Goal: Information Seeking & Learning: Learn about a topic

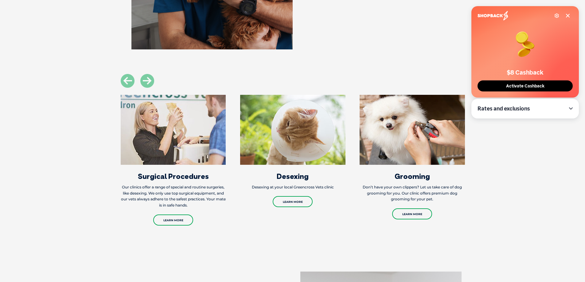
scroll to position [707, 0]
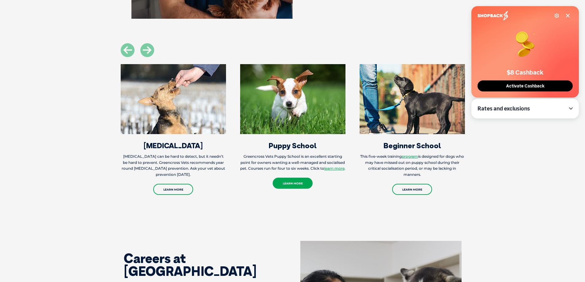
click at [292, 189] on link "Learn More" at bounding box center [293, 183] width 40 height 11
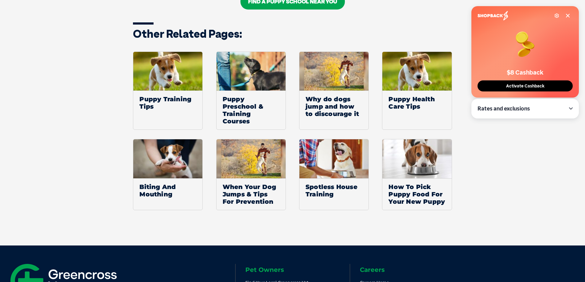
scroll to position [922, 0]
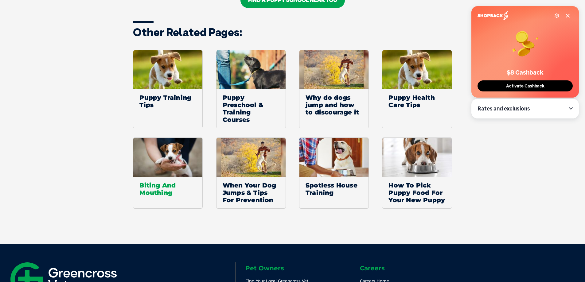
click at [171, 159] on img at bounding box center [167, 157] width 69 height 39
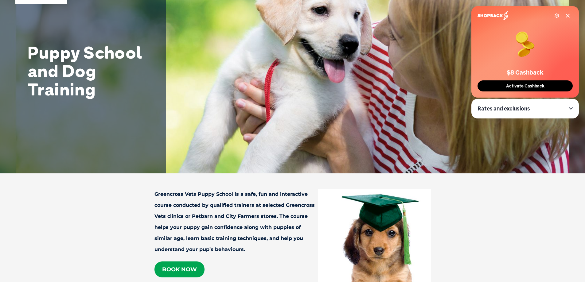
scroll to position [0, 0]
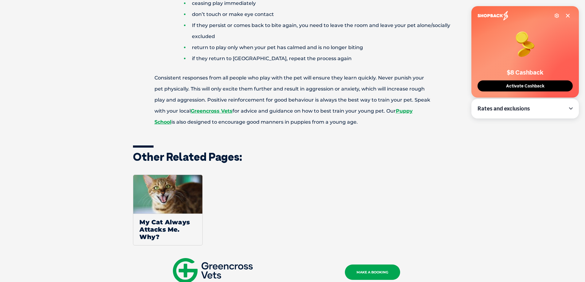
scroll to position [430, 0]
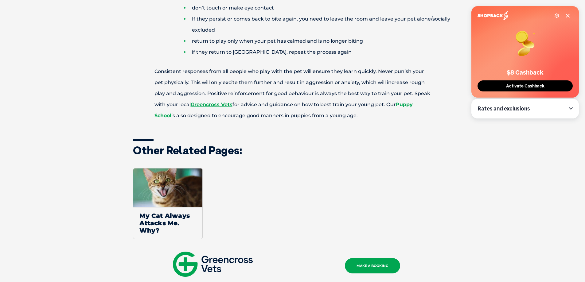
click at [409, 106] on link "Puppy School" at bounding box center [284, 110] width 258 height 17
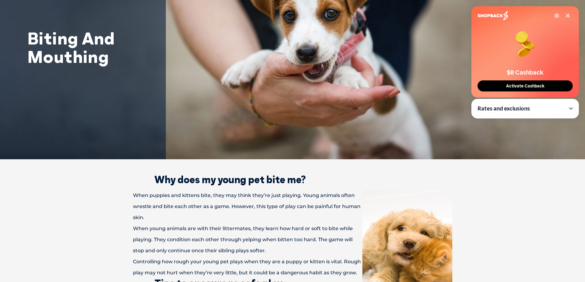
scroll to position [0, 0]
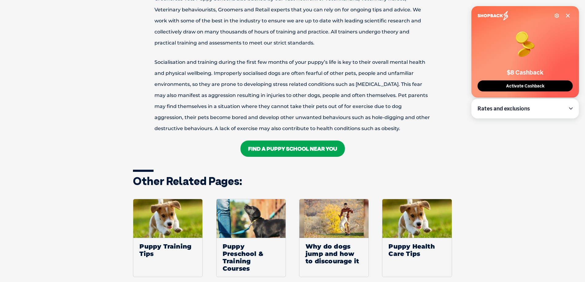
scroll to position [830, 0]
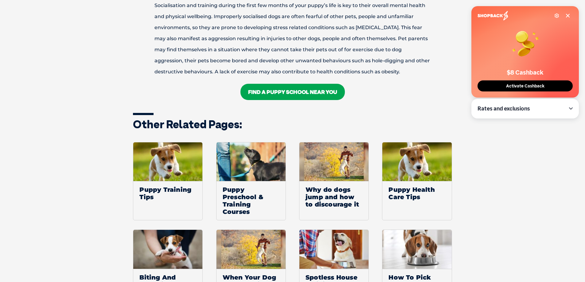
click at [289, 93] on link "FIND A Puppy School NEAR YOU" at bounding box center [293, 92] width 104 height 16
